Goal: Check status

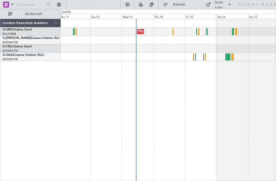
click at [222, 57] on div at bounding box center [168, 57] width 214 height 8
click at [196, 57] on div at bounding box center [168, 57] width 214 height 8
click at [193, 56] on div at bounding box center [193, 56] width 1 height 7
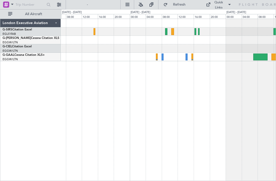
click at [164, 58] on div at bounding box center [168, 57] width 214 height 8
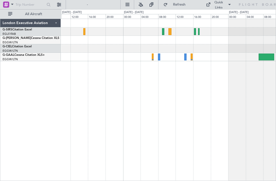
click at [186, 57] on div at bounding box center [185, 56] width 2 height 7
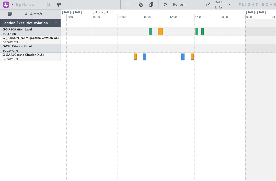
click at [152, 31] on div at bounding box center [168, 31] width 214 height 8
click at [152, 32] on div at bounding box center [168, 31] width 214 height 8
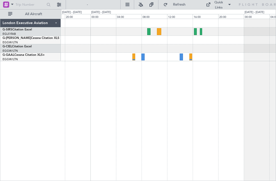
click at [150, 31] on div at bounding box center [148, 31] width 3 height 7
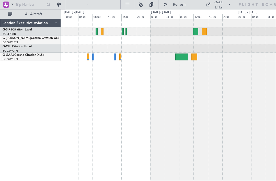
click at [184, 57] on div at bounding box center [181, 56] width 13 height 7
click at [197, 58] on div at bounding box center [194, 56] width 6 height 7
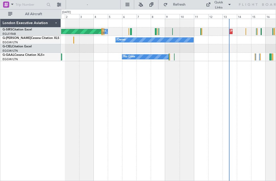
click at [264, 114] on div "Planned Maint [GEOGRAPHIC_DATA] ([GEOGRAPHIC_DATA]) A/C Unavailable Planned Mai…" at bounding box center [168, 100] width 215 height 162
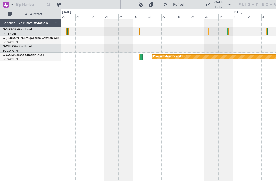
click at [134, 82] on div "Planned Maint Dusseldorf" at bounding box center [168, 100] width 215 height 162
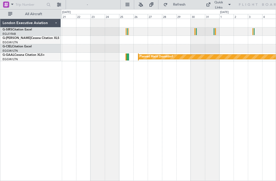
click at [128, 55] on div at bounding box center [127, 56] width 2 height 7
click at [138, 57] on div at bounding box center [138, 56] width 1 height 7
